Goal: Information Seeking & Learning: Learn about a topic

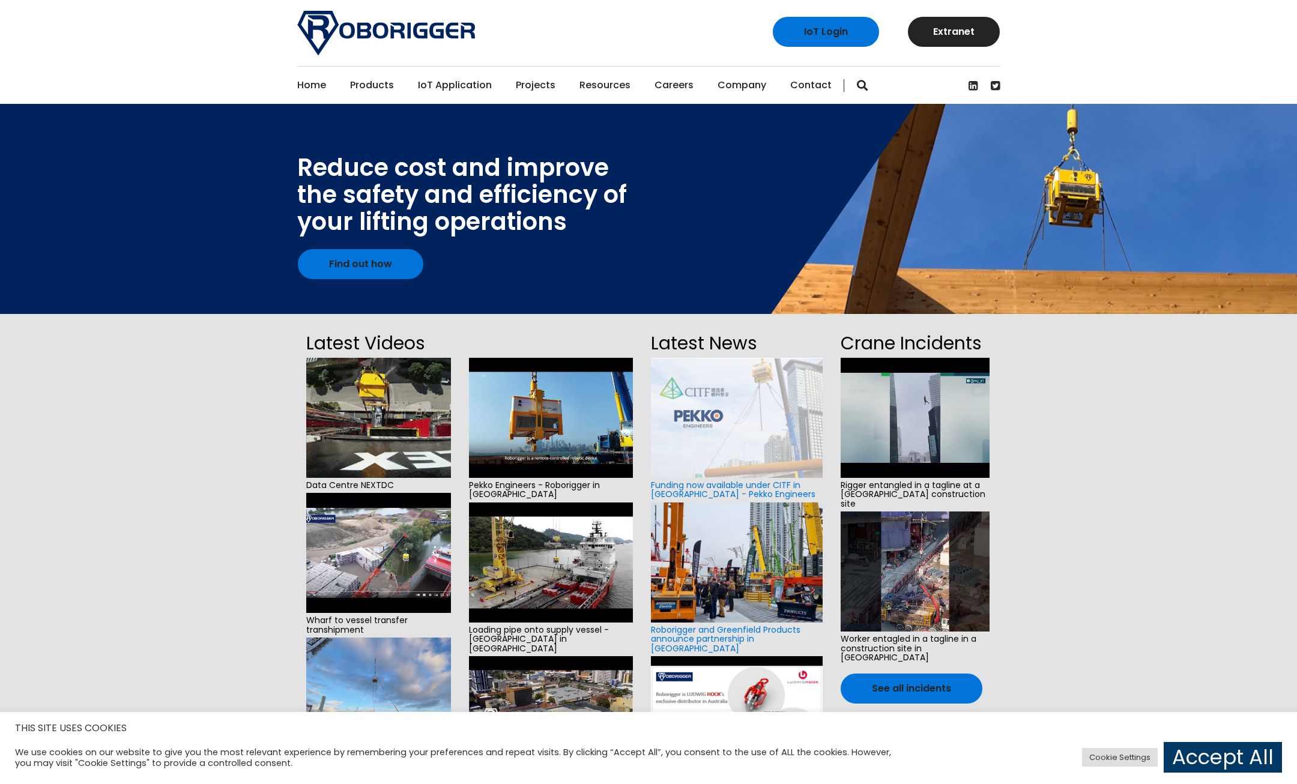
drag, startPoint x: 491, startPoint y: 34, endPoint x: 504, endPoint y: 49, distance: 19.6
click at [491, 34] on div "IoT Login Extranet" at bounding box center [648, 33] width 720 height 66
click at [474, 26] on img at bounding box center [386, 33] width 178 height 44
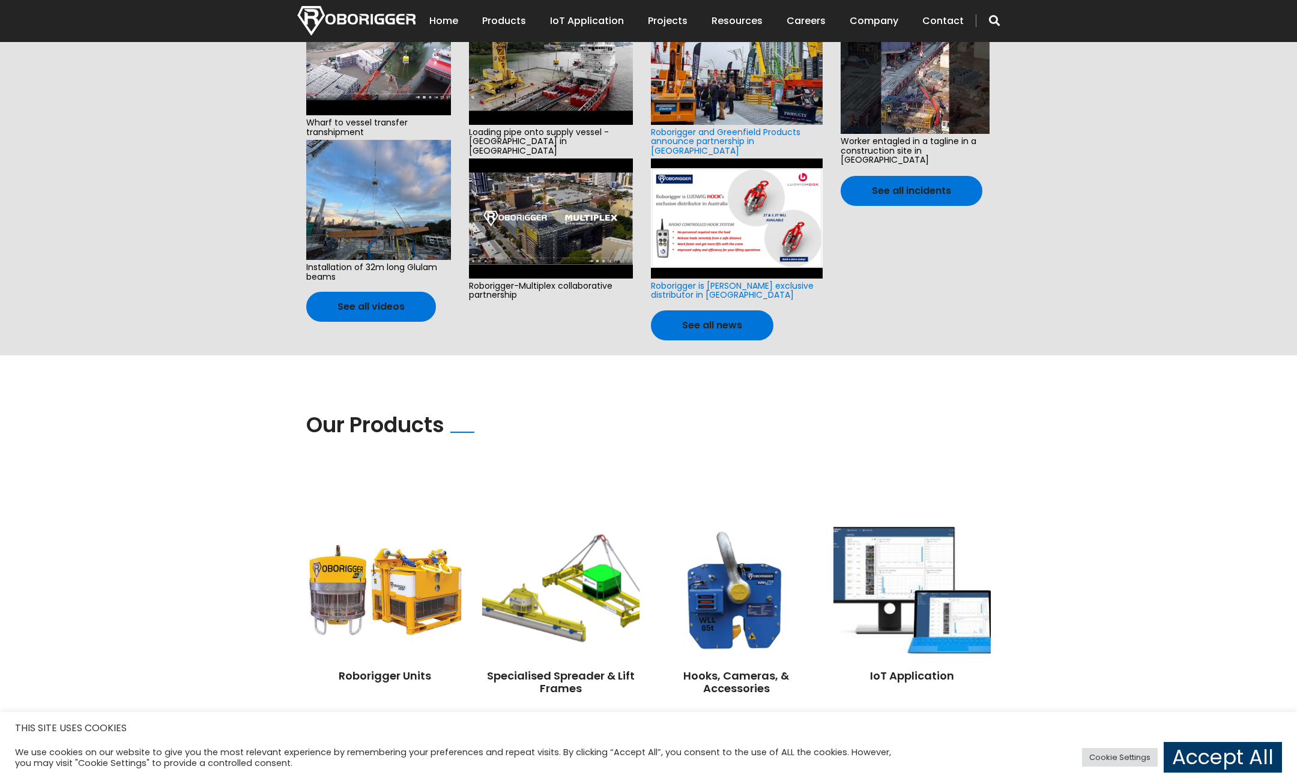
scroll to position [600, 0]
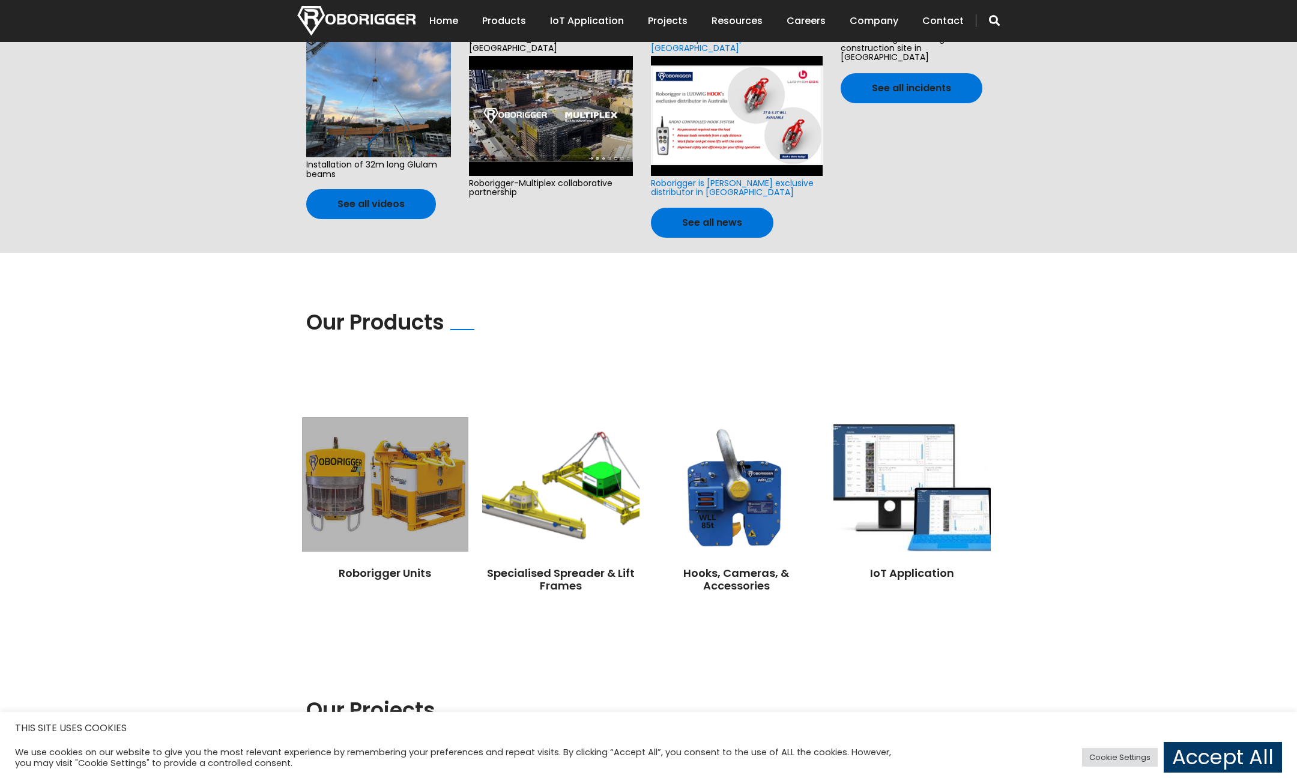
click at [381, 493] on img at bounding box center [385, 484] width 166 height 134
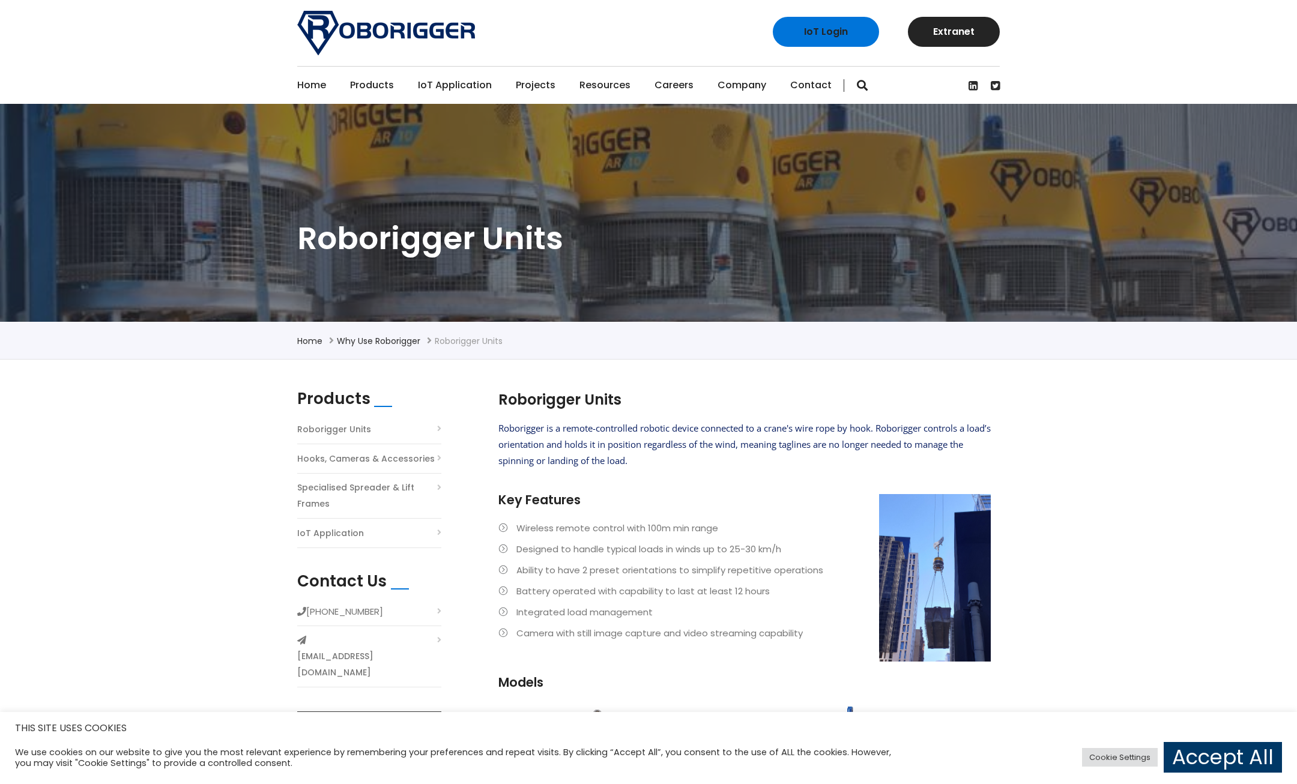
click at [568, 420] on p "Roborigger is a remote-controlled robotic device connected to a crane's wire ro…" at bounding box center [744, 444] width 492 height 49
drag, startPoint x: 501, startPoint y: 397, endPoint x: 625, endPoint y: 394, distance: 123.7
click at [625, 394] on h2 "Roborigger Units" at bounding box center [744, 400] width 492 height 20
drag, startPoint x: 625, startPoint y: 394, endPoint x: 607, endPoint y: 397, distance: 18.2
copy h2 "Roborigger Units"
